Goal: Navigation & Orientation: Find specific page/section

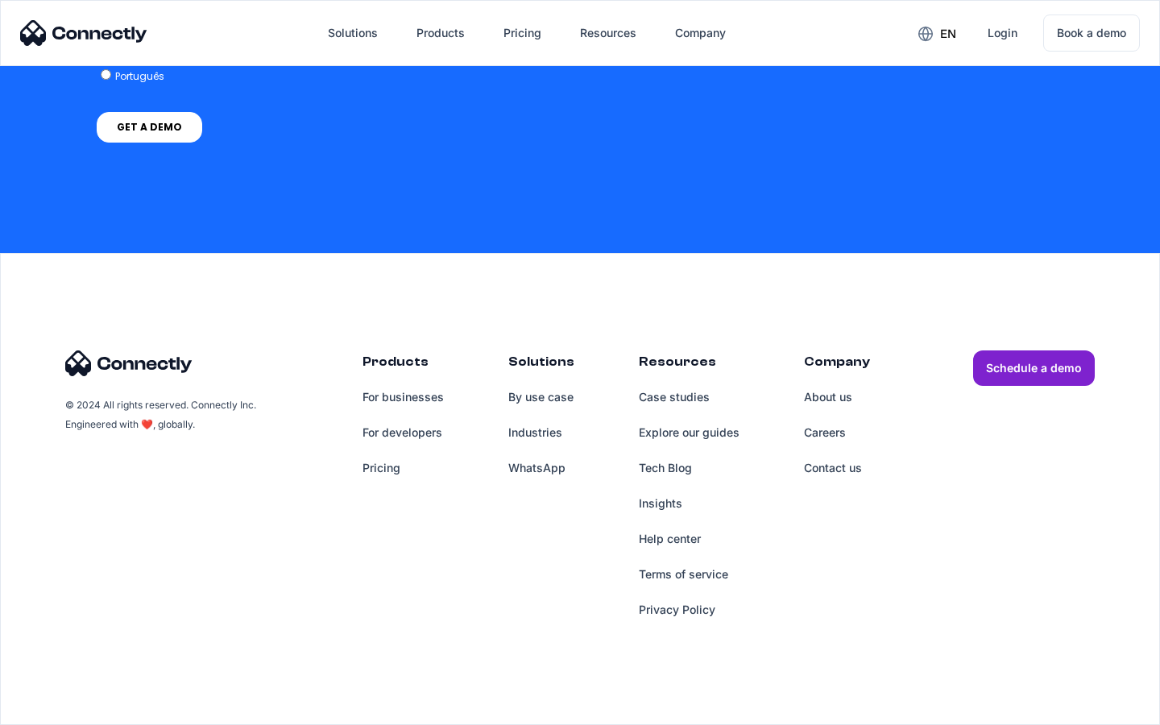
scroll to position [1207, 0]
